Goal: Task Accomplishment & Management: Manage account settings

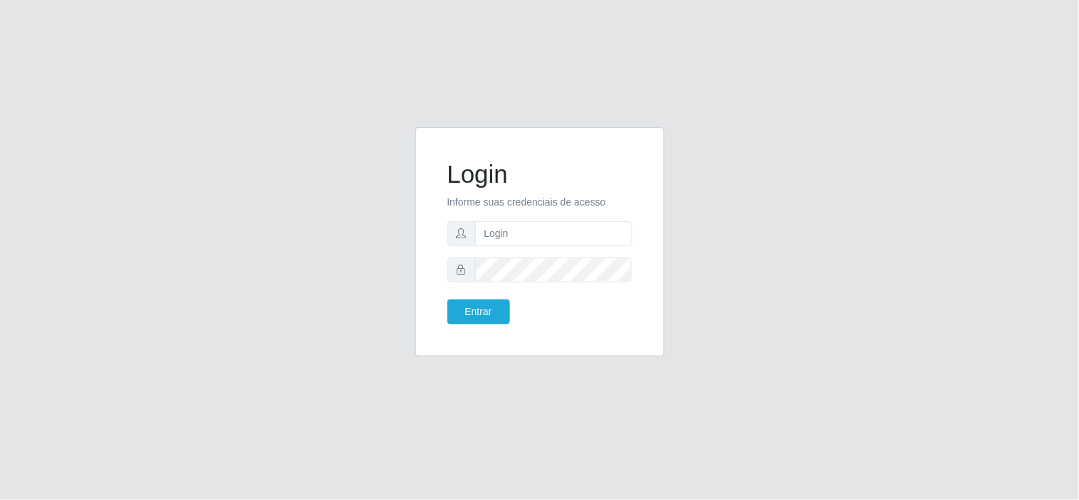
click at [506, 218] on form "Login Informe suas credenciais de acesso Entrar" at bounding box center [540, 241] width 185 height 165
click at [507, 226] on input "text" at bounding box center [553, 233] width 157 height 25
click at [599, 230] on input ":maissa@redecompras06" at bounding box center [553, 233] width 157 height 25
type input ":"
drag, startPoint x: 538, startPoint y: 231, endPoint x: 450, endPoint y: 250, distance: 90.1
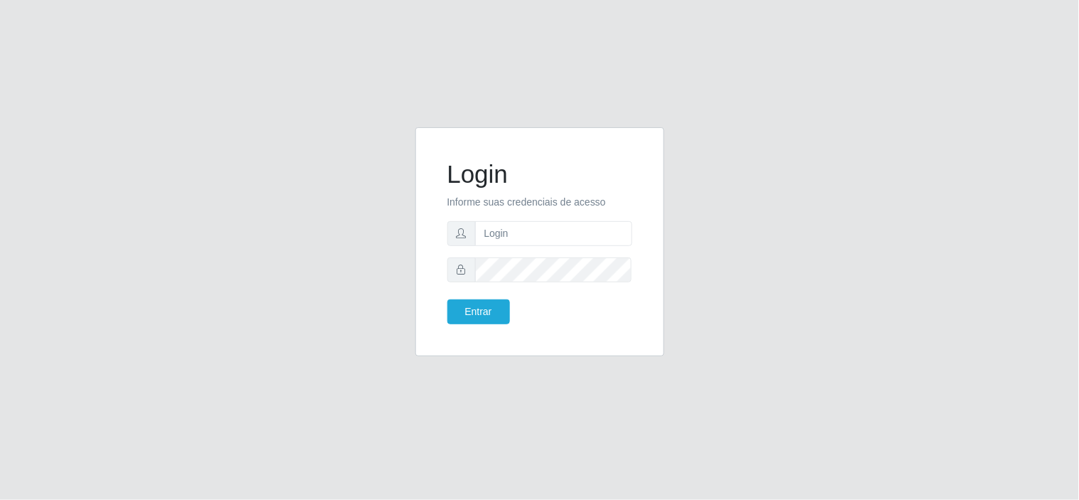
click at [450, 250] on form "Login Informe suas credenciais de acesso Entrar" at bounding box center [540, 241] width 185 height 165
click at [529, 231] on input "text" at bounding box center [553, 233] width 157 height 25
click at [465, 303] on button "Entrar" at bounding box center [479, 312] width 63 height 25
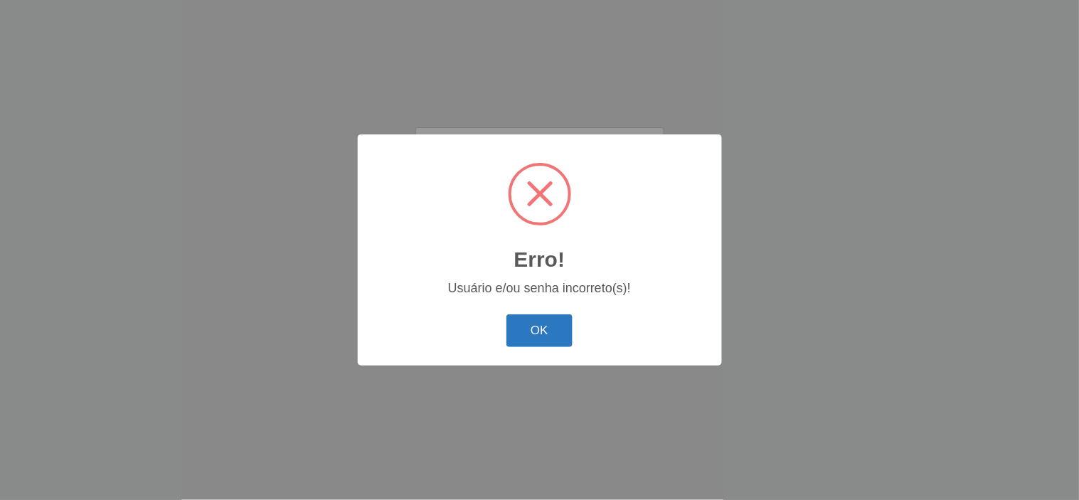
click at [548, 320] on button "OK" at bounding box center [540, 330] width 66 height 33
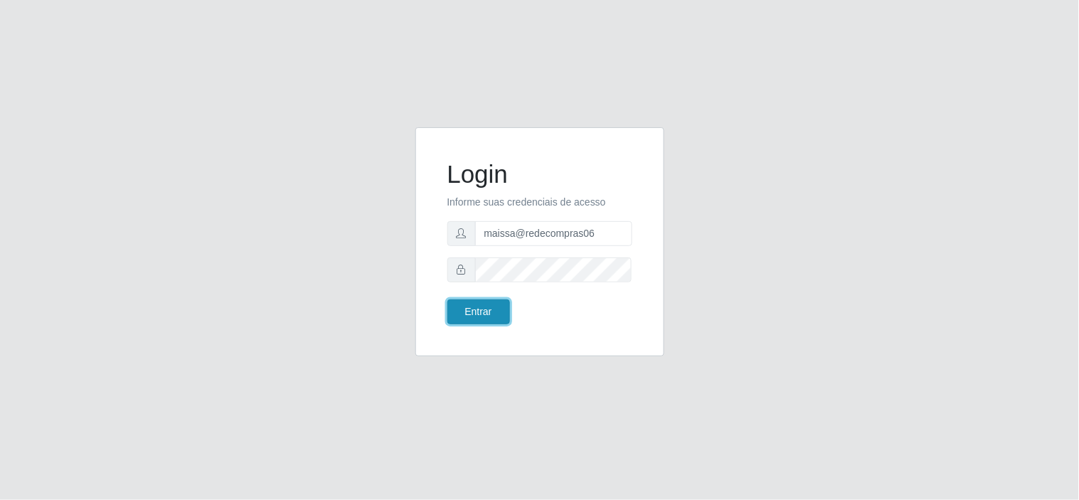
click at [491, 300] on button "Entrar" at bounding box center [479, 312] width 63 height 25
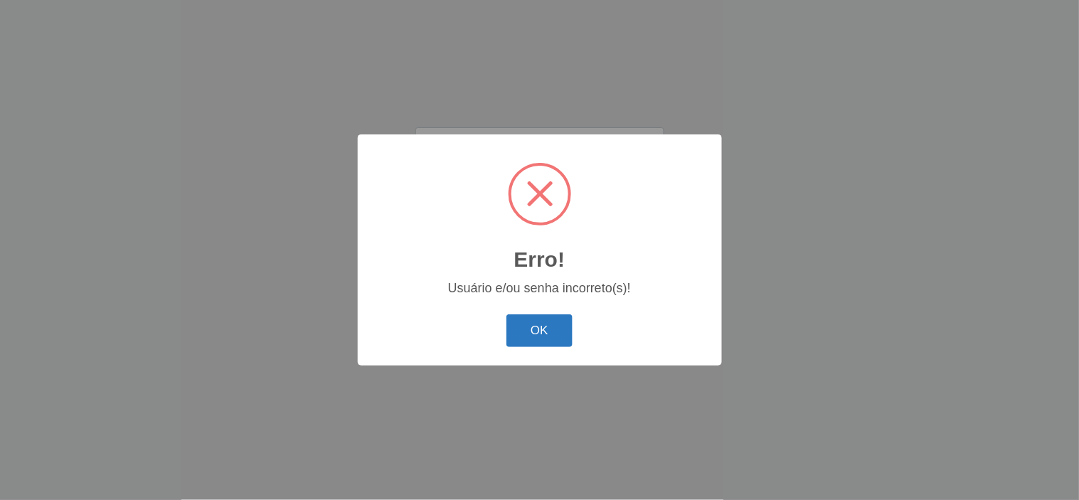
click at [528, 332] on button "OK" at bounding box center [540, 330] width 66 height 33
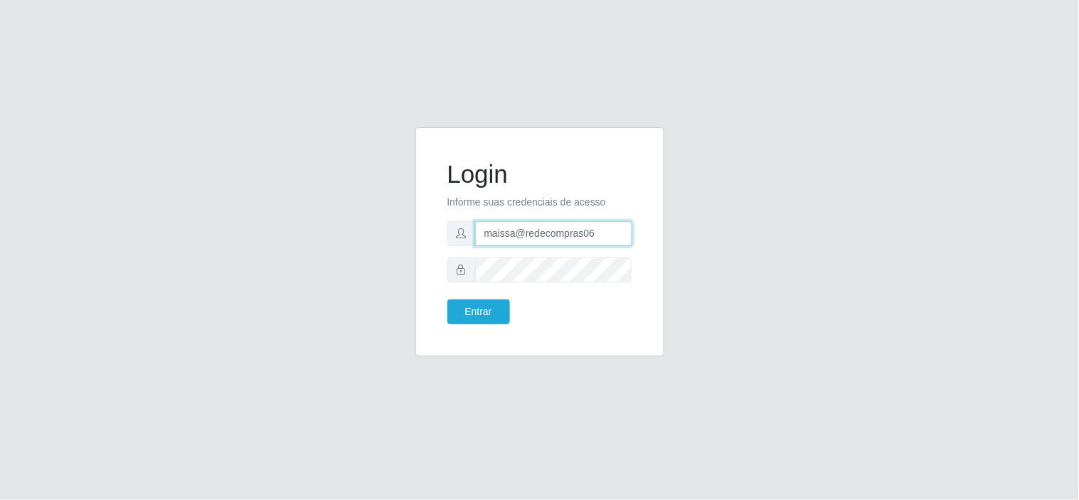
click at [593, 242] on input "maissa@redecompras06" at bounding box center [553, 233] width 157 height 25
click at [594, 240] on input "maissa@redecompras06" at bounding box center [553, 233] width 157 height 25
type input "m"
type input "patriciarede@loja06"
click at [473, 314] on button "Entrar" at bounding box center [479, 312] width 63 height 25
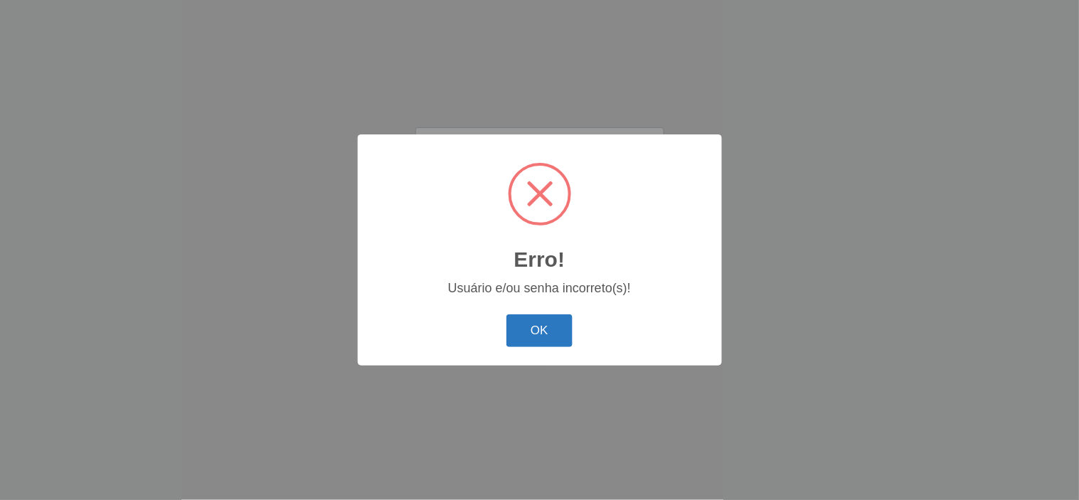
click at [551, 318] on button "OK" at bounding box center [540, 330] width 66 height 33
